Goal: Task Accomplishment & Management: Find specific page/section

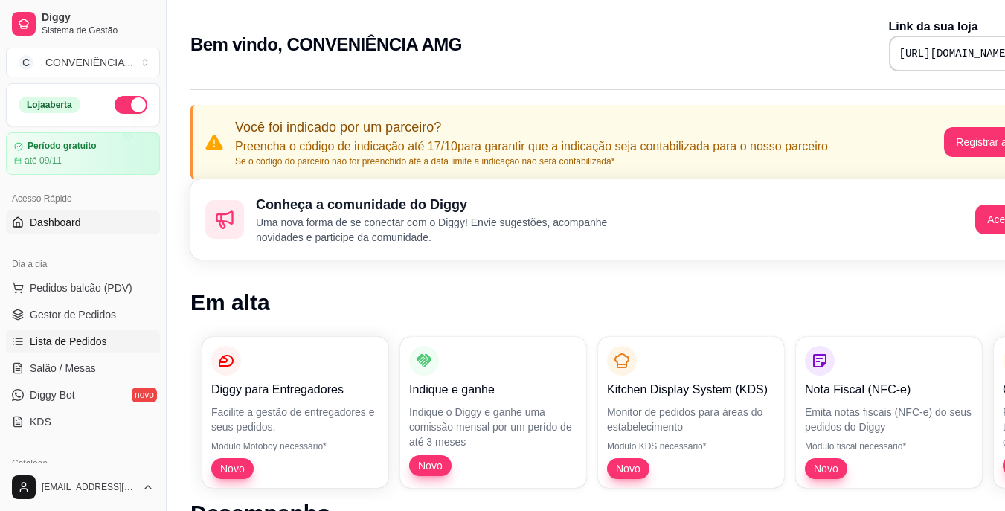
click at [71, 344] on span "Lista de Pedidos" at bounding box center [68, 341] width 77 height 15
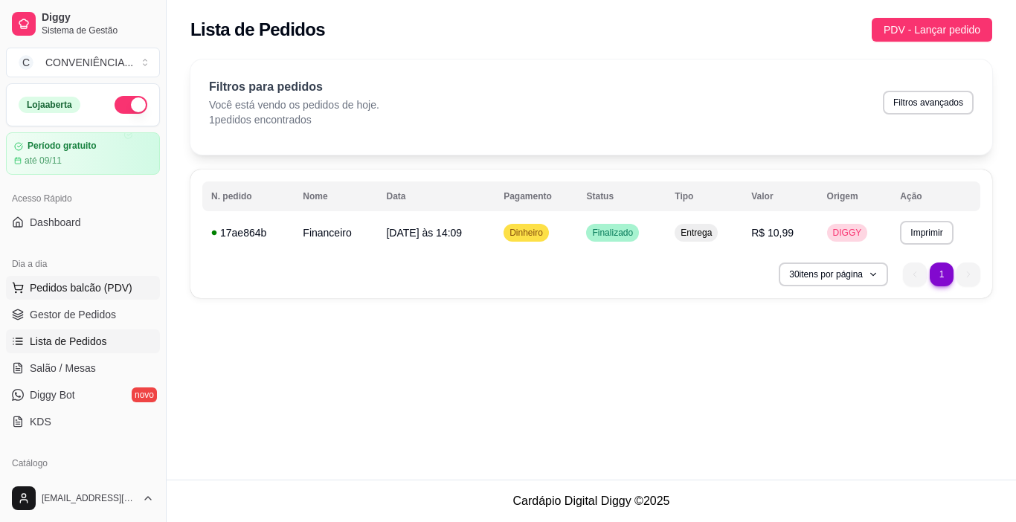
click at [116, 283] on span "Pedidos balcão (PDV)" at bounding box center [81, 287] width 103 height 15
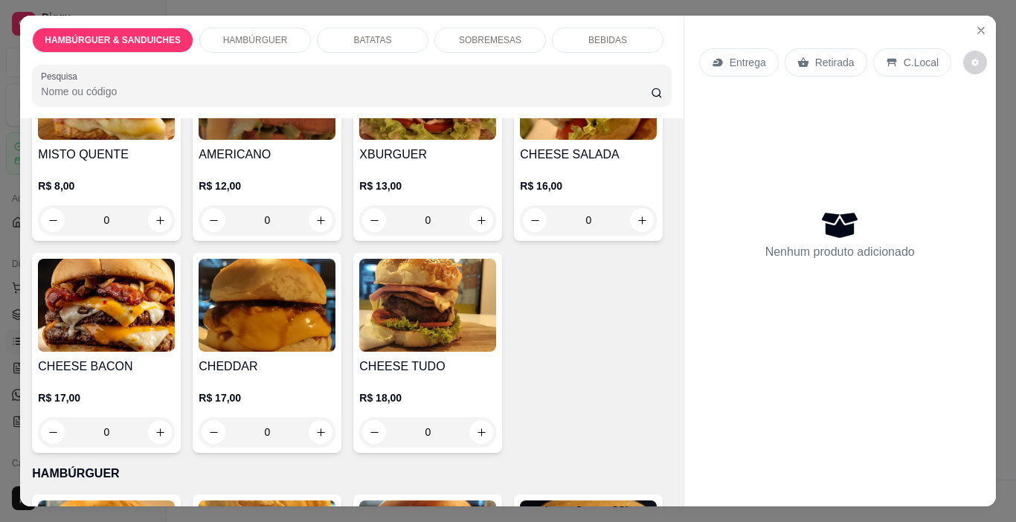
scroll to position [149, 0]
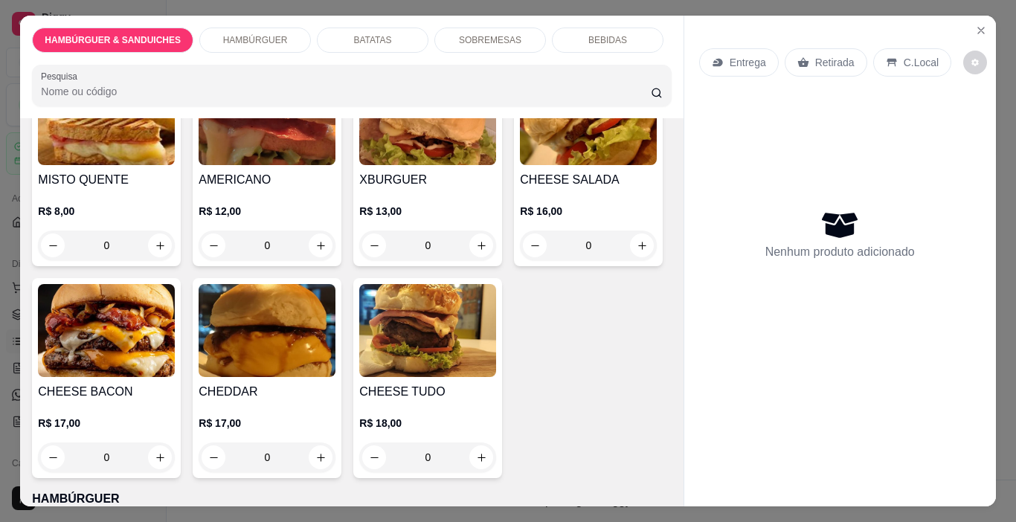
click at [175, 303] on img at bounding box center [106, 330] width 137 height 93
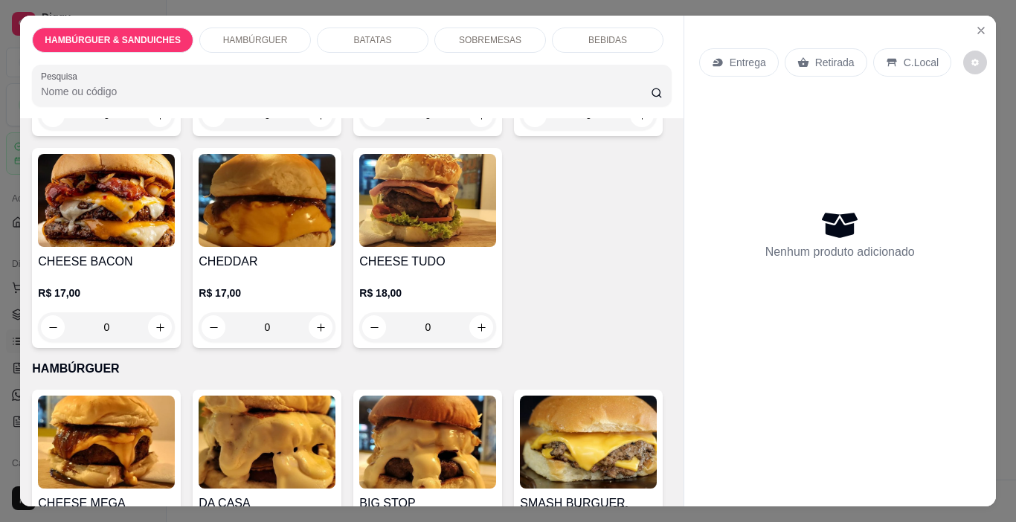
scroll to position [298, 0]
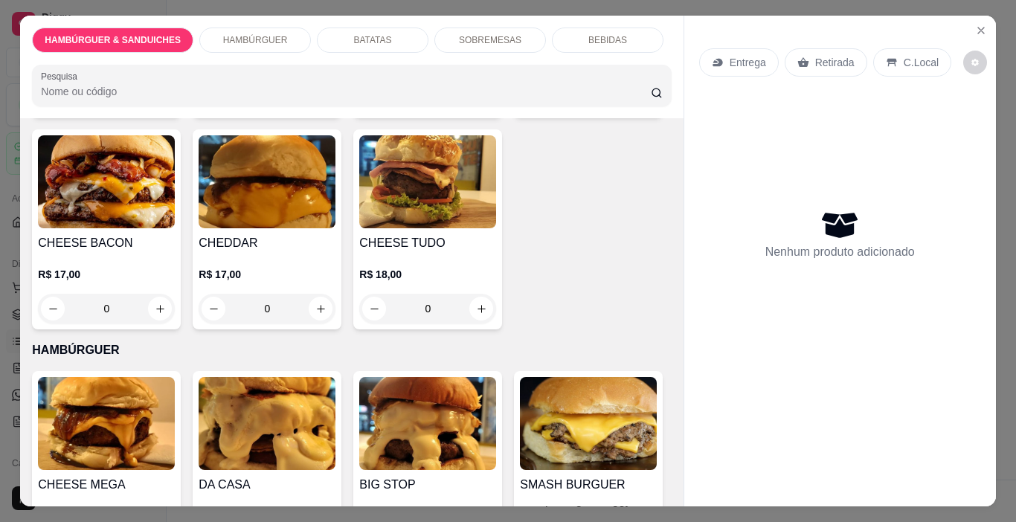
click at [335, 196] on img at bounding box center [267, 181] width 137 height 93
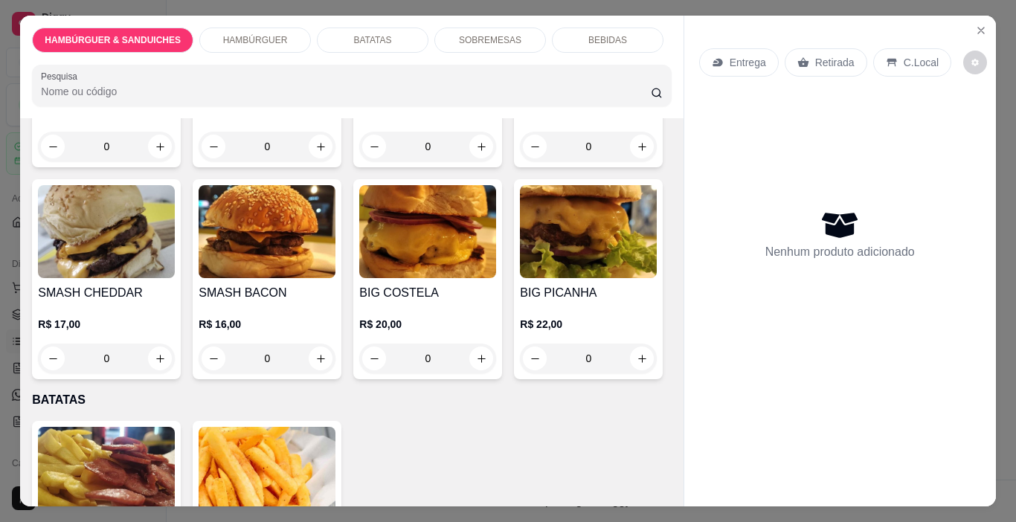
scroll to position [595, 0]
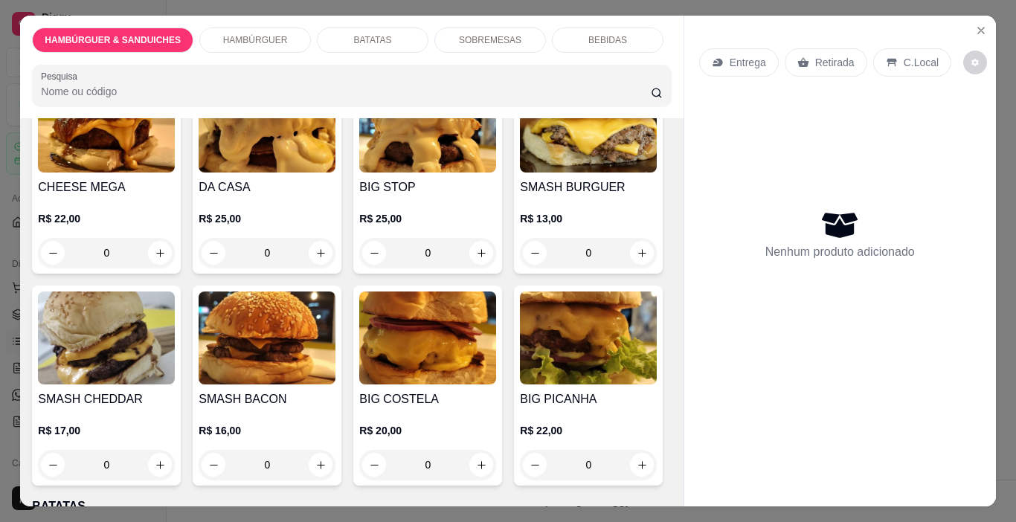
click at [393, 173] on img at bounding box center [427, 126] width 137 height 93
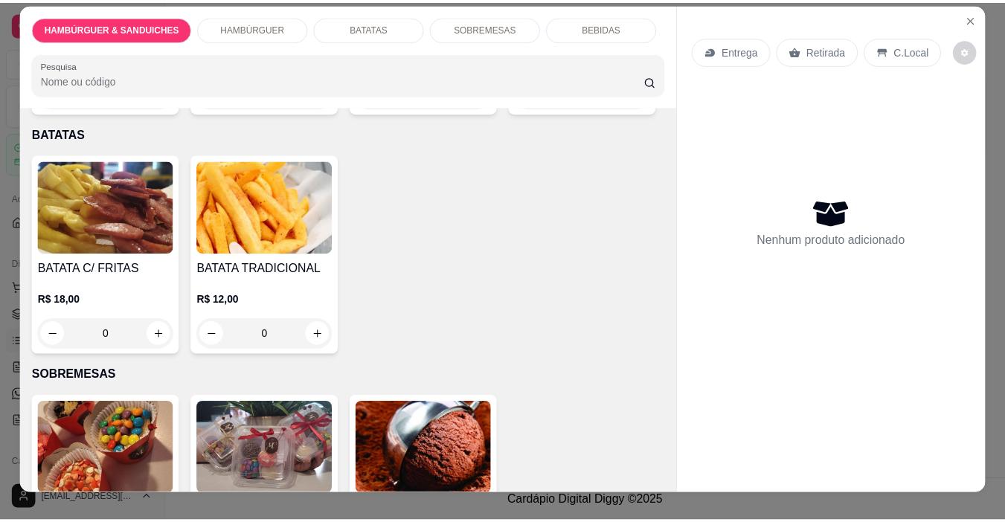
scroll to position [0, 0]
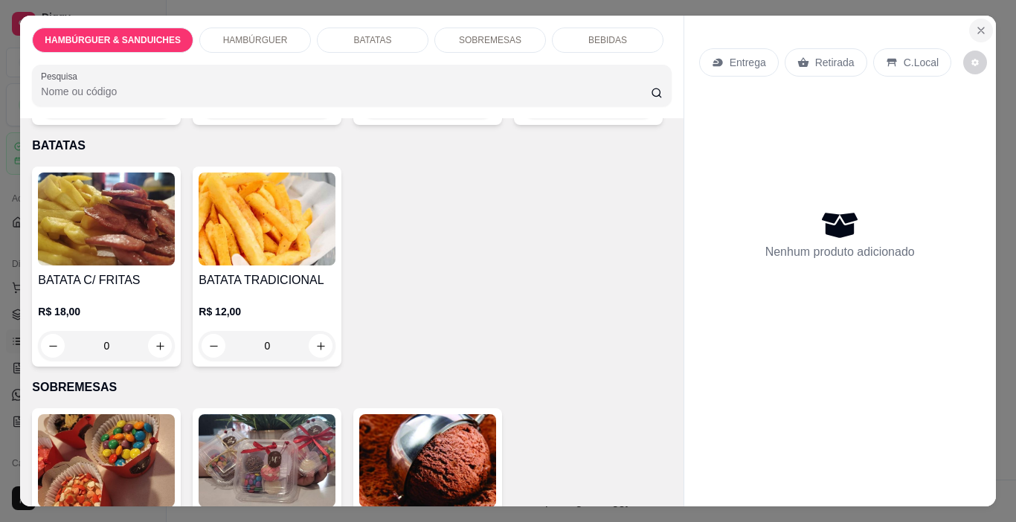
click at [975, 25] on icon "Close" at bounding box center [981, 31] width 12 height 12
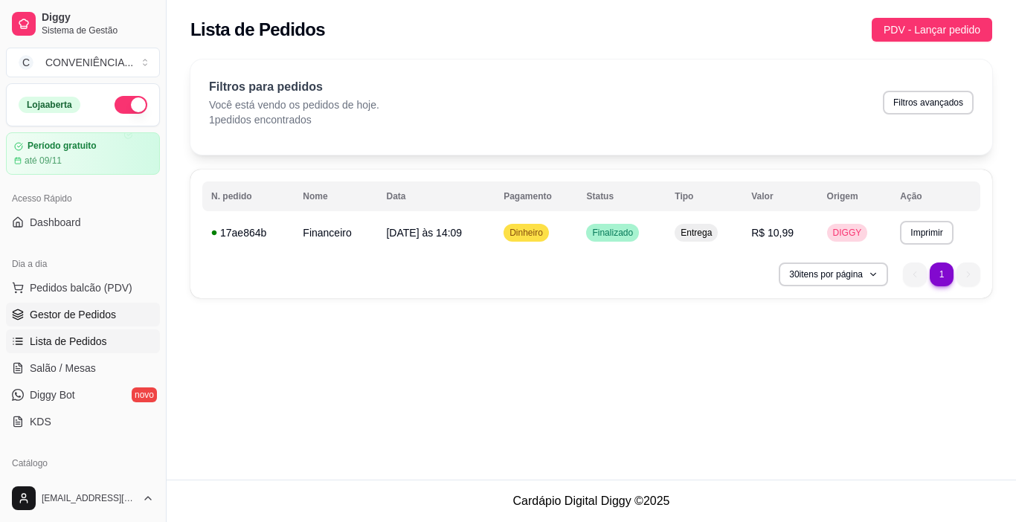
click at [81, 314] on span "Gestor de Pedidos" at bounding box center [73, 314] width 86 height 15
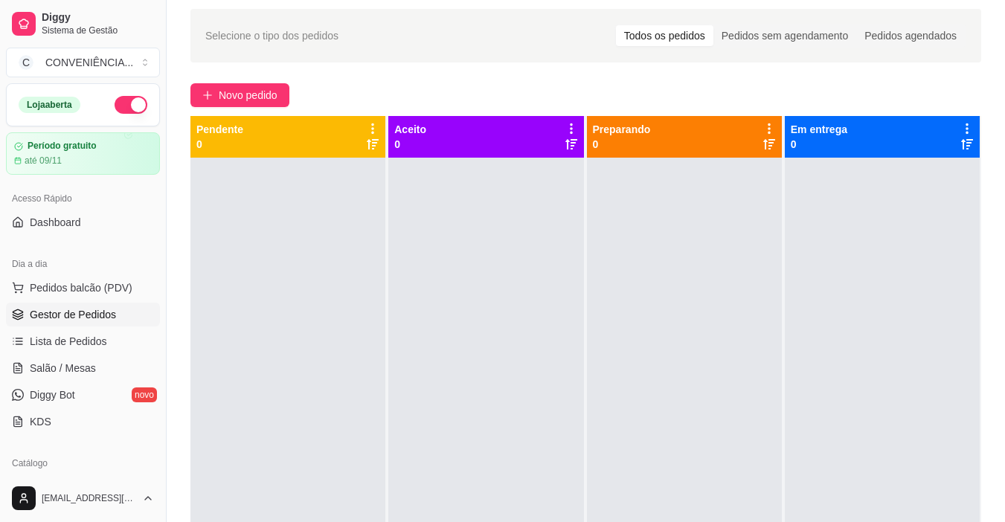
scroll to position [74, 0]
